Goal: Check status: Check status

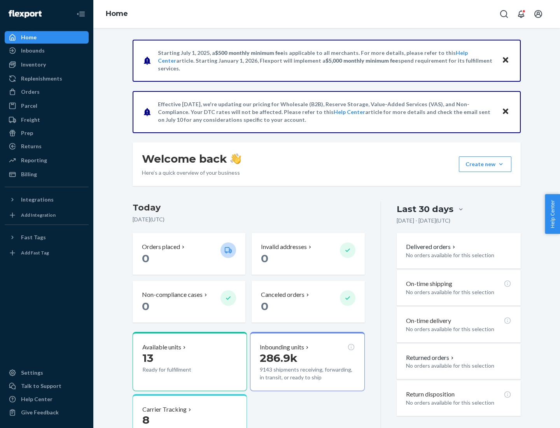
click at [501, 164] on button "Create new Create new inbound Create new order Create new product" at bounding box center [485, 164] width 52 height 16
click at [32, 51] on div "Inbounds" at bounding box center [33, 51] width 24 height 8
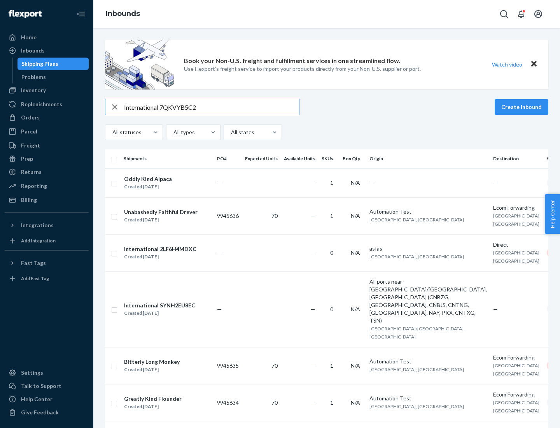
type input "International 7QKVYB5C29"
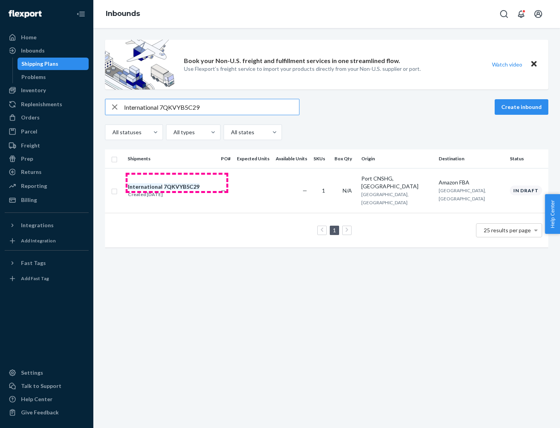
click at [177, 191] on div "Created [DATE]" at bounding box center [164, 195] width 72 height 8
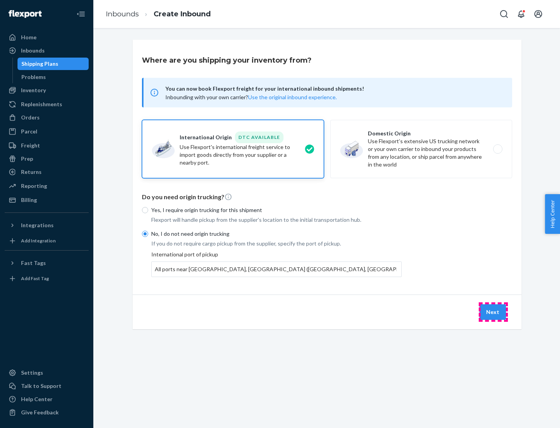
click at [493, 311] on button "Next" at bounding box center [492, 312] width 26 height 16
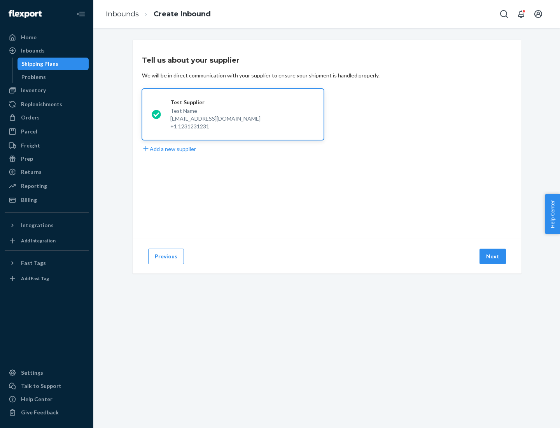
click at [493, 256] on button "Next" at bounding box center [492, 256] width 26 height 16
